Goal: Transaction & Acquisition: Purchase product/service

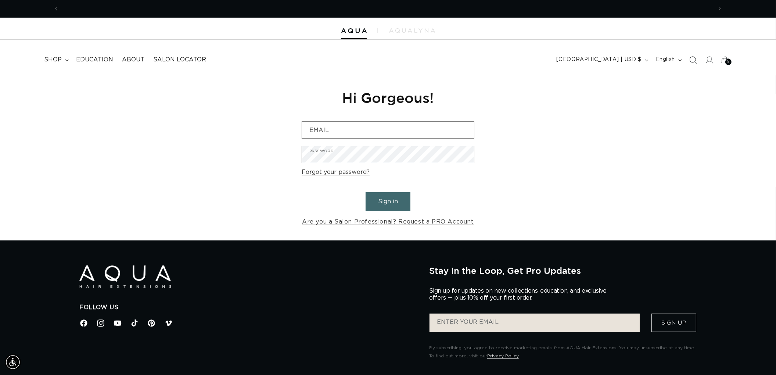
scroll to position [0, 1307]
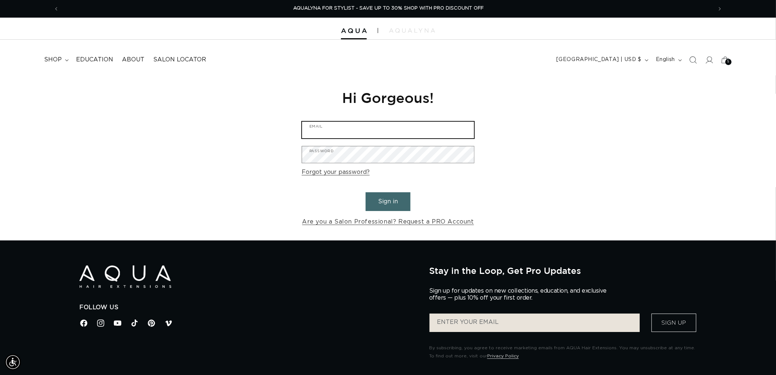
type input "graphics@pabeauty.com"
click at [380, 189] on form "graphics@pabeauty.com Email Password Forgot your password? Sign in Are you a Sa…" at bounding box center [388, 174] width 173 height 106
click at [395, 201] on button "Sign in" at bounding box center [388, 201] width 45 height 19
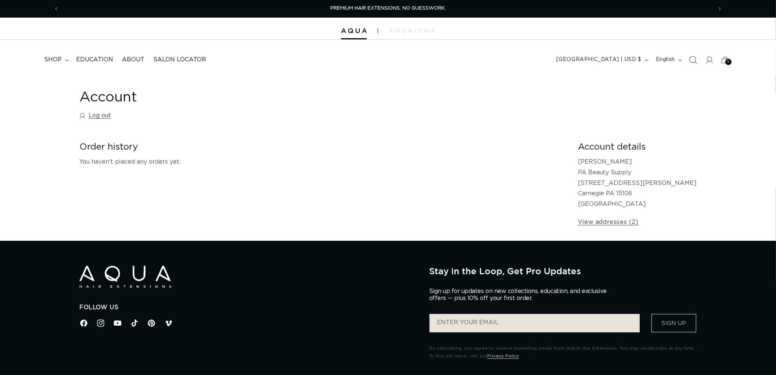
click at [696, 57] on icon "Search" at bounding box center [693, 60] width 8 height 8
click at [688, 61] on span "Search" at bounding box center [693, 60] width 16 height 16
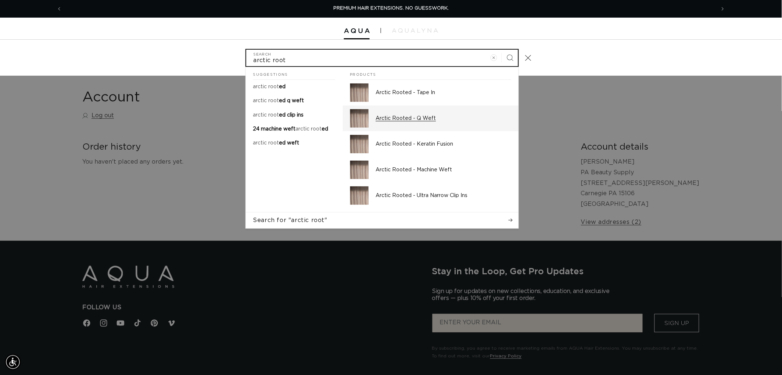
type input "arctic root"
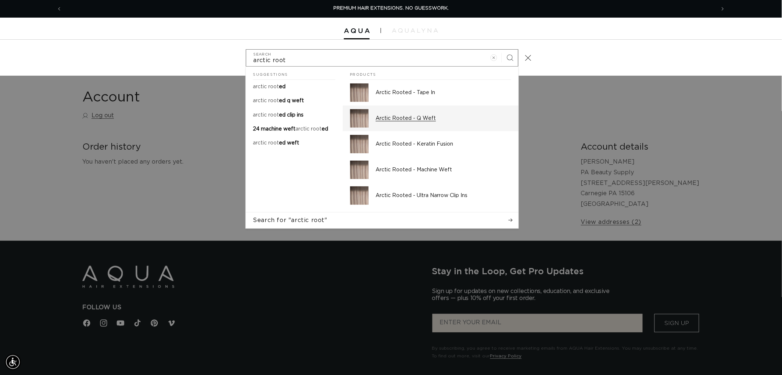
click at [408, 119] on p "Arctic Rooted - Q Weft" at bounding box center [443, 118] width 135 height 7
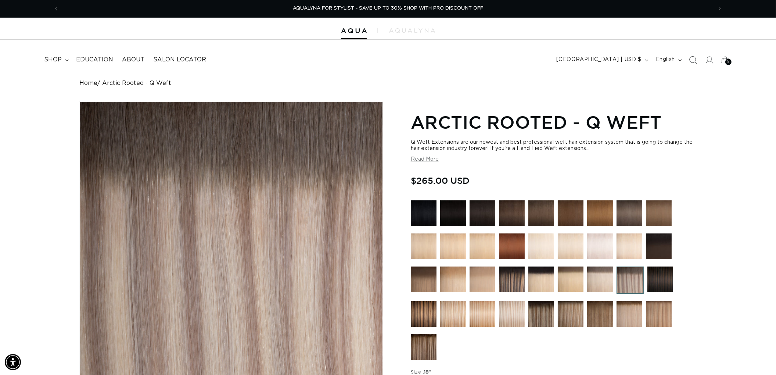
click at [692, 57] on icon "Search" at bounding box center [693, 60] width 8 height 8
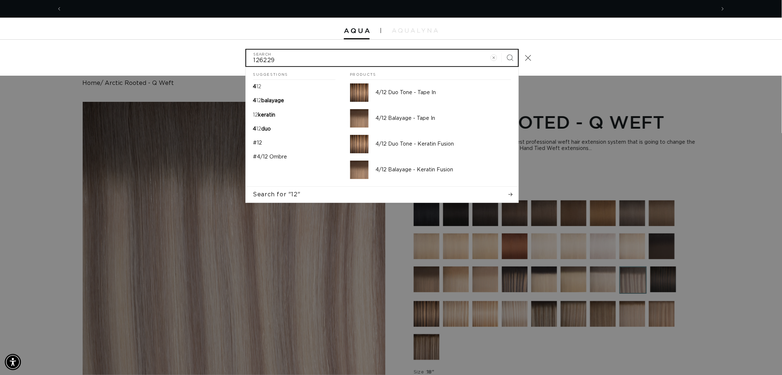
type input "126229"
click at [502, 50] on button "Search" at bounding box center [510, 58] width 16 height 16
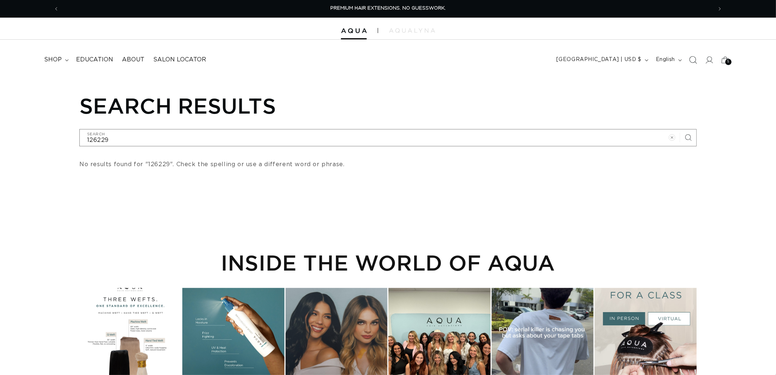
click at [685, 62] on span "Search" at bounding box center [693, 60] width 16 height 16
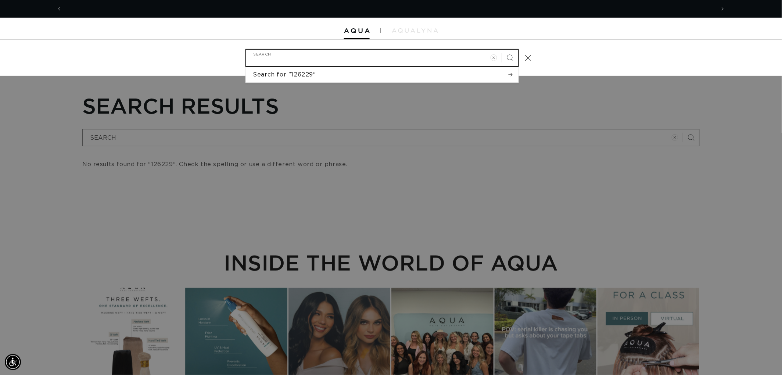
scroll to position [0, 653]
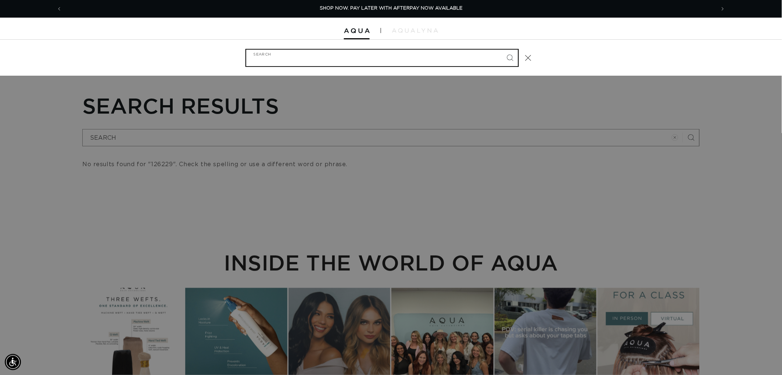
type input "e"
type input "er"
type input "eri"
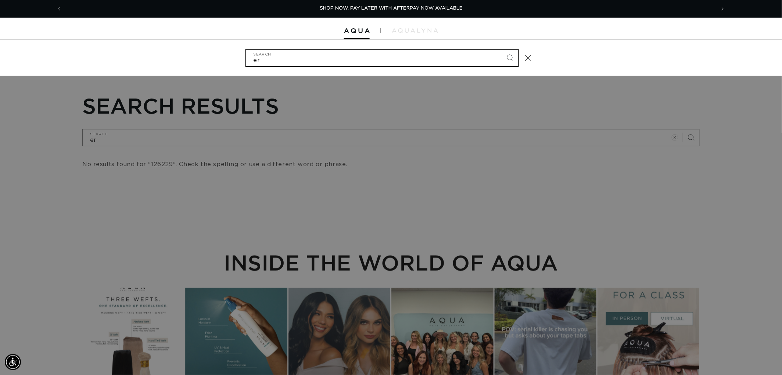
type input "eri"
type input "erie"
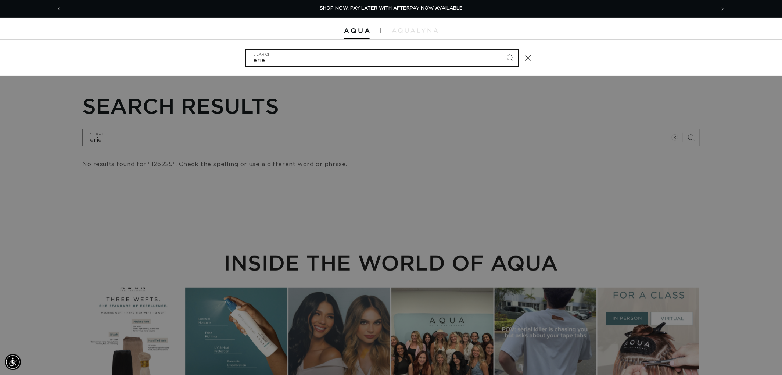
type input "erie f"
type input "erie fu"
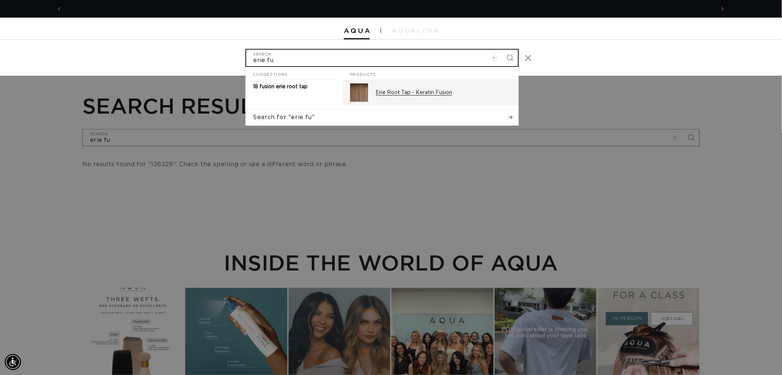
scroll to position [0, 1307]
type input "erie fu"
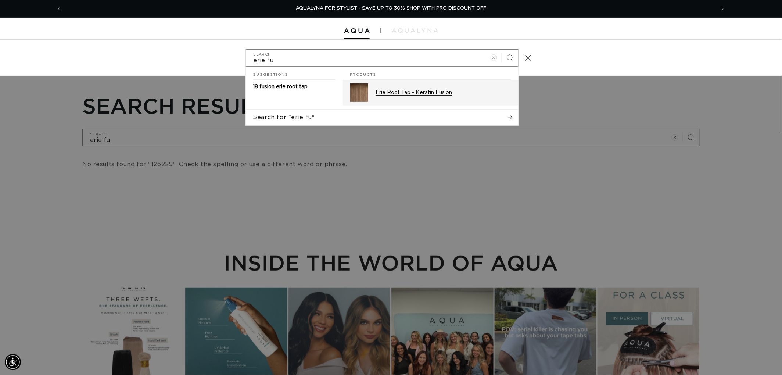
click at [387, 97] on div "Erie Root Tap - Keratin Fusion" at bounding box center [443, 92] width 135 height 18
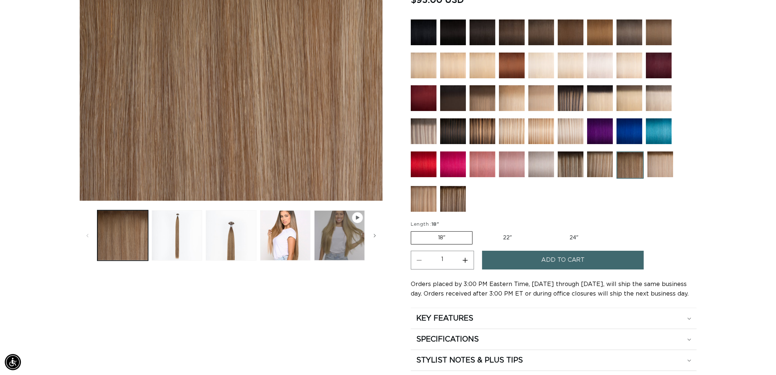
click at [570, 168] on img at bounding box center [571, 164] width 26 height 26
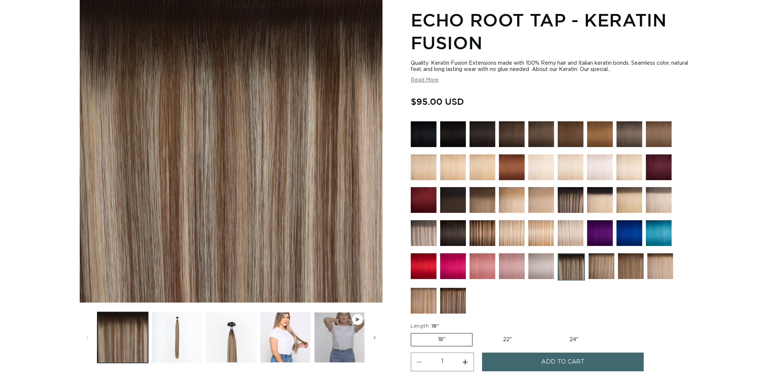
scroll to position [245, 0]
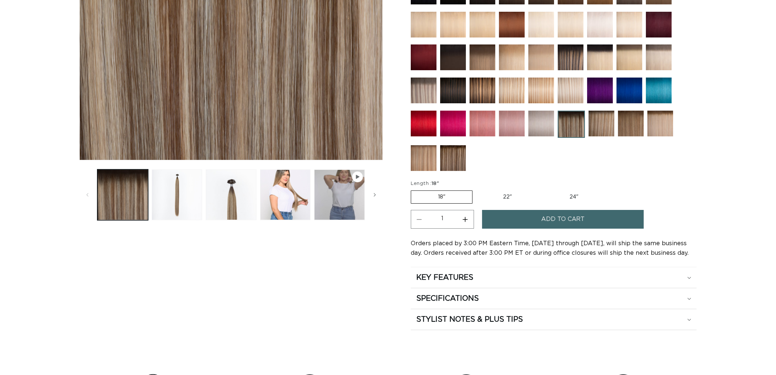
click at [601, 118] on img at bounding box center [602, 124] width 26 height 26
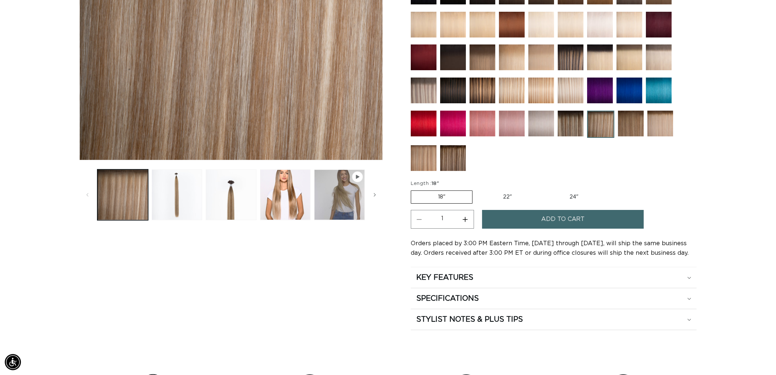
click at [635, 123] on img at bounding box center [631, 124] width 26 height 26
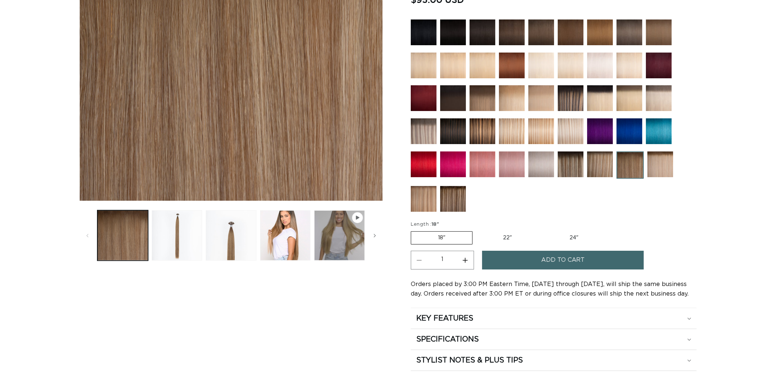
click at [667, 174] on img at bounding box center [661, 164] width 26 height 26
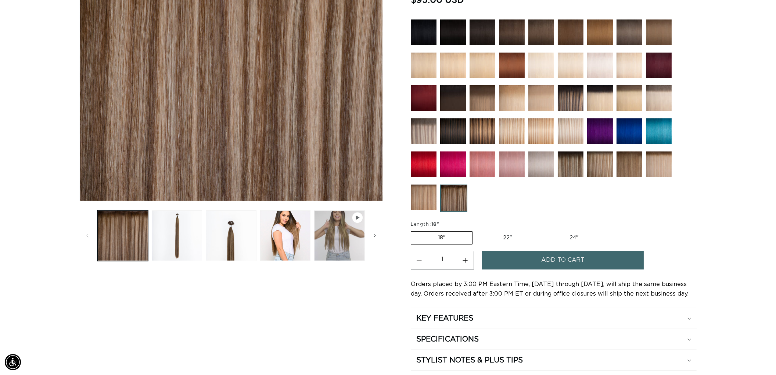
scroll to position [0, 1307]
click at [410, 129] on div "Skip to product information Open media 1 in modal Open media 2 in modal Open me…" at bounding box center [387, 133] width 617 height 473
click at [423, 129] on img at bounding box center [424, 131] width 26 height 26
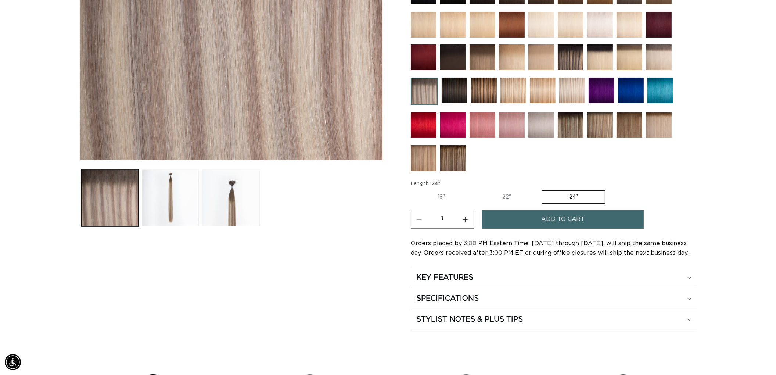
click at [436, 197] on label "18" Variant sold out or unavailable" at bounding box center [441, 197] width 61 height 12
click at [413, 189] on input "18" Variant sold out or unavailable" at bounding box center [413, 189] width 0 height 0
radio input "true"
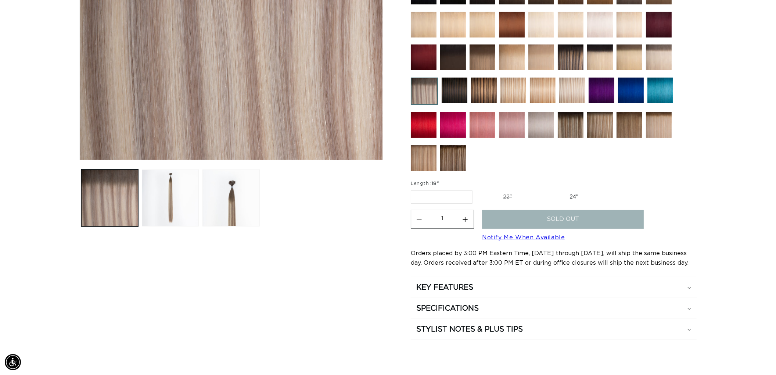
scroll to position [0, 653]
click at [513, 191] on label "22" Variant sold out or unavailable" at bounding box center [507, 197] width 62 height 12
click at [477, 189] on input "22" Variant sold out or unavailable" at bounding box center [476, 189] width 0 height 0
radio input "true"
click at [549, 196] on label "24" Variant sold out or unavailable" at bounding box center [574, 197] width 62 height 12
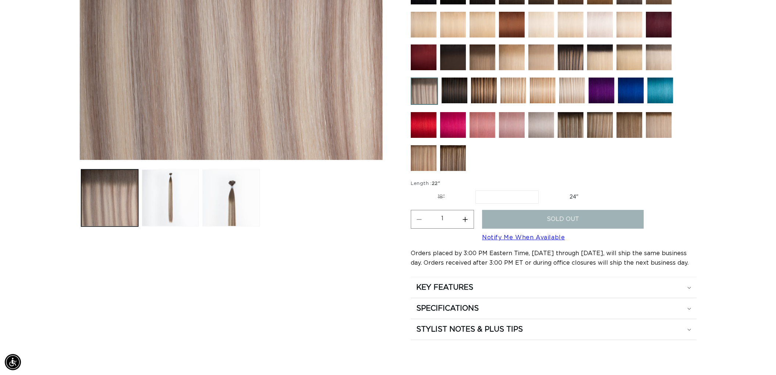
click at [543, 189] on input "24" Variant sold out or unavailable" at bounding box center [542, 189] width 0 height 0
radio input "true"
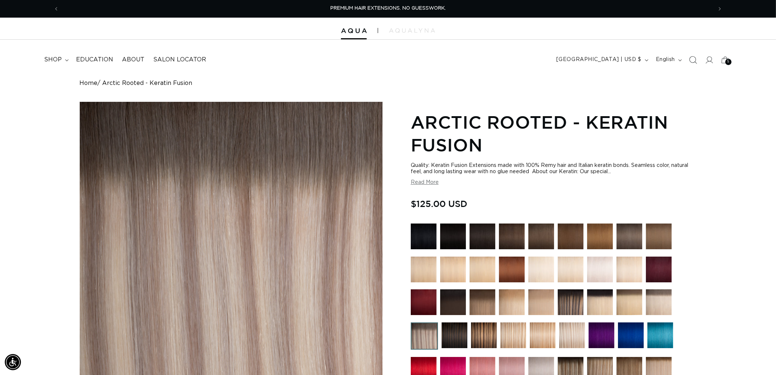
click at [695, 55] on span "Search" at bounding box center [693, 60] width 16 height 16
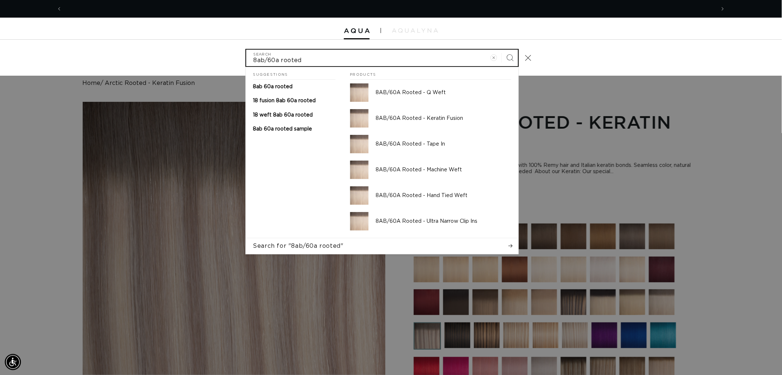
scroll to position [0, 1307]
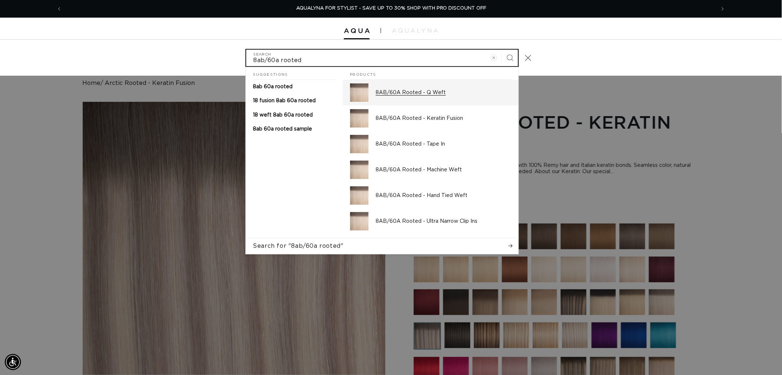
type input "8ab/60a rooted"
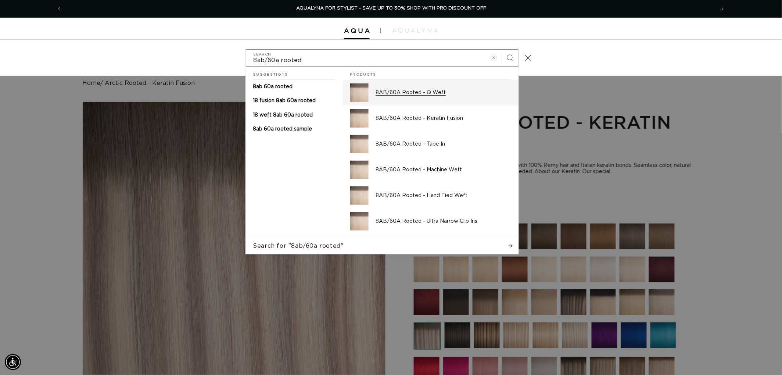
click at [420, 86] on div "8AB/60A Rooted - Q Weft" at bounding box center [443, 92] width 135 height 18
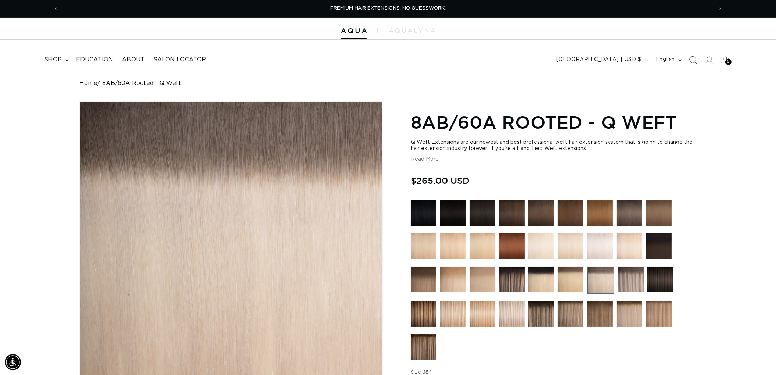
click at [696, 61] on icon "Search" at bounding box center [693, 60] width 8 height 8
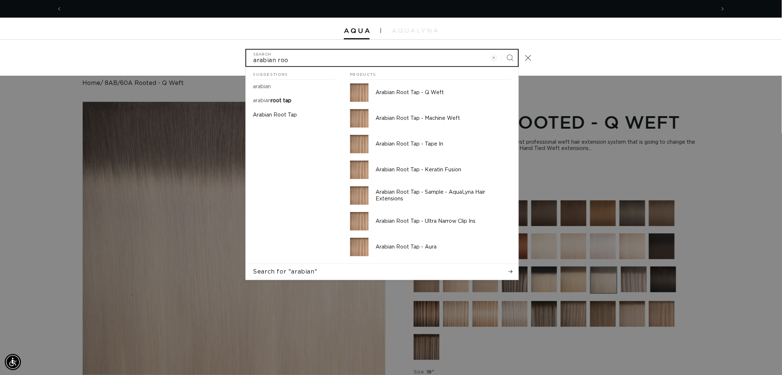
scroll to position [0, 1307]
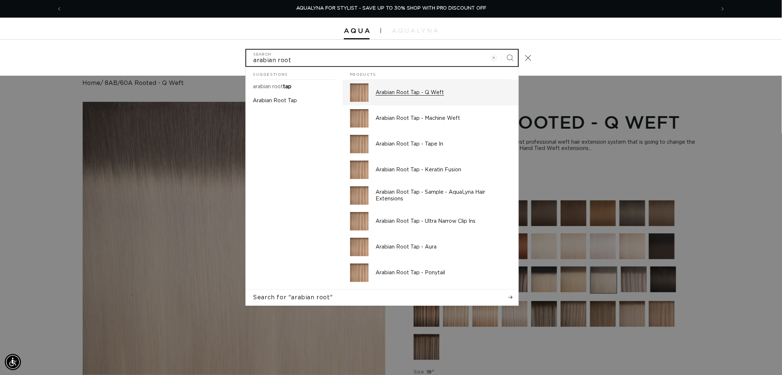
type input "arabian root"
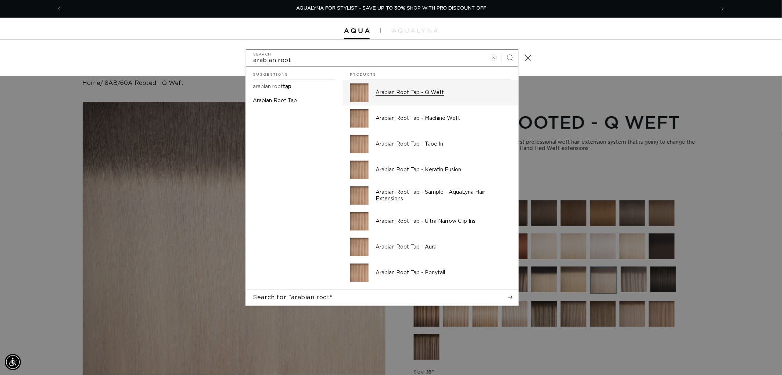
click at [433, 92] on p "Arabian Root Tap - Q Weft" at bounding box center [443, 92] width 135 height 7
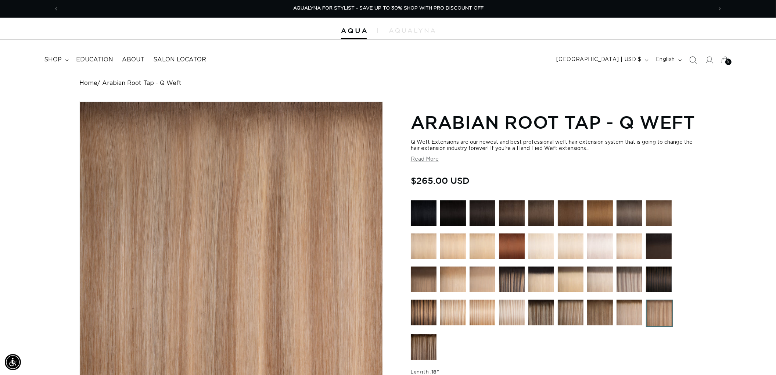
click at [517, 223] on img at bounding box center [512, 213] width 26 height 26
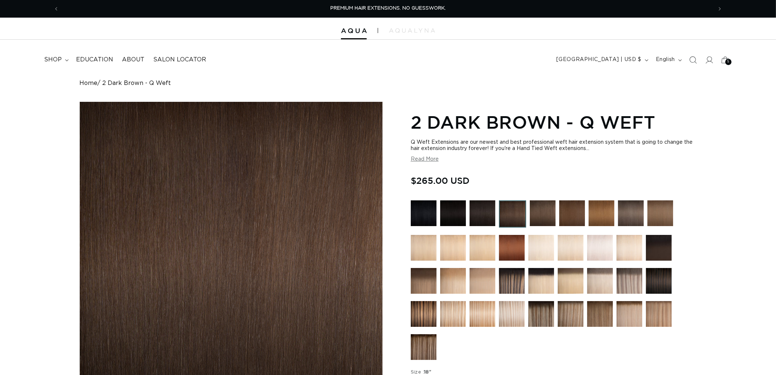
click at [541, 213] on img at bounding box center [543, 213] width 26 height 26
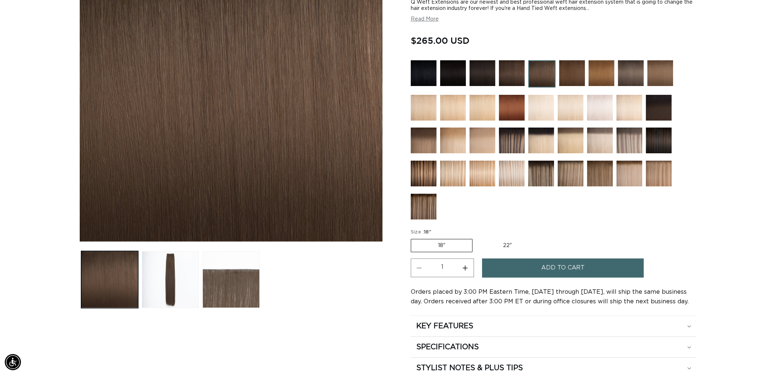
click at [562, 76] on img at bounding box center [572, 73] width 26 height 26
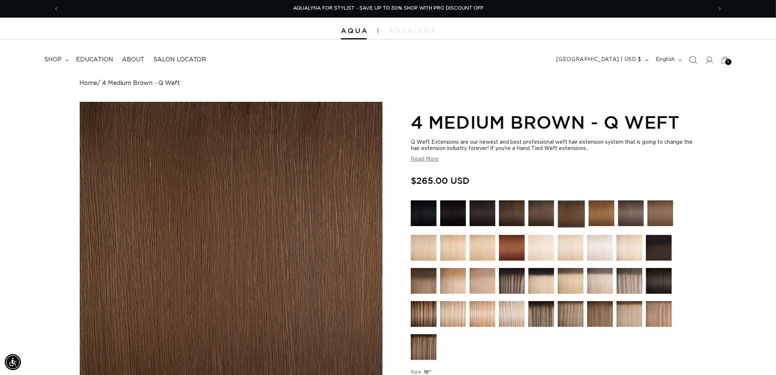
click at [696, 58] on icon "Search" at bounding box center [693, 60] width 8 height 8
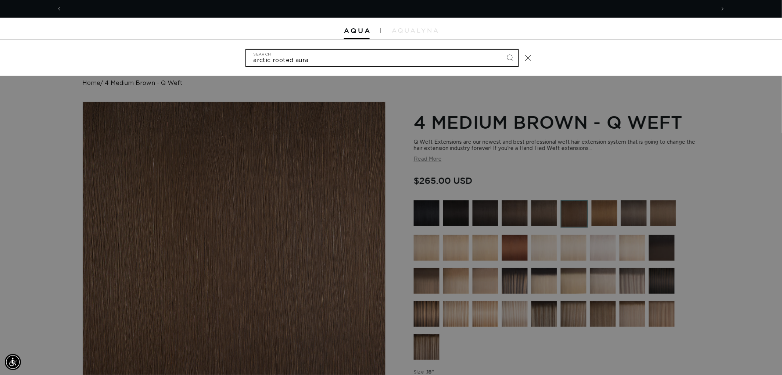
scroll to position [0, 653]
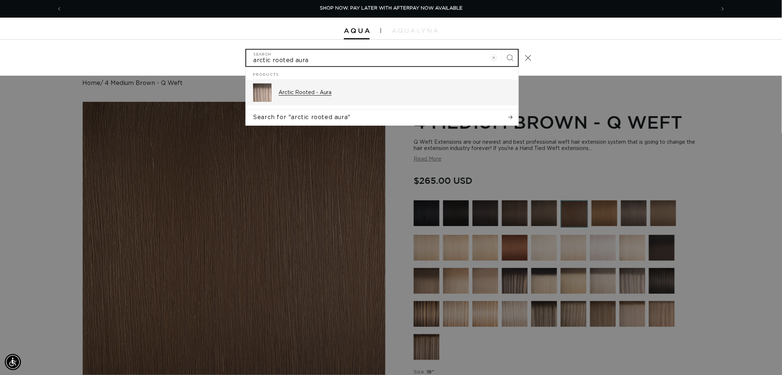
type input "arctic rooted aura"
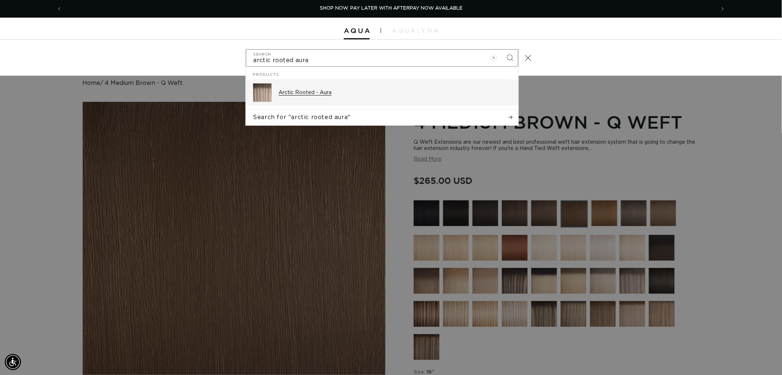
click at [290, 86] on div "Arctic Rooted - Aura" at bounding box center [395, 92] width 232 height 18
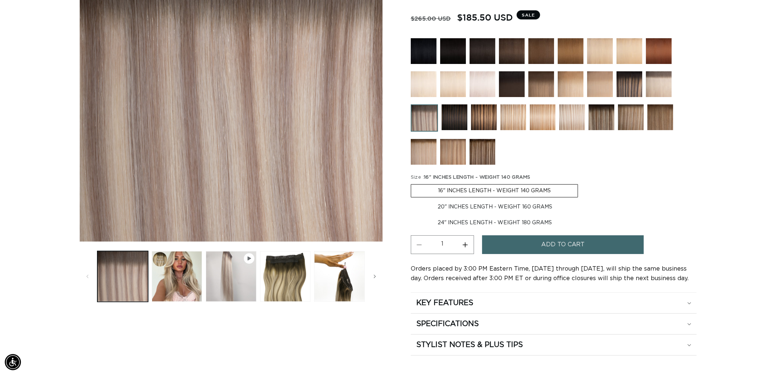
scroll to position [0, 1307]
